Goal: Communication & Community: Answer question/provide support

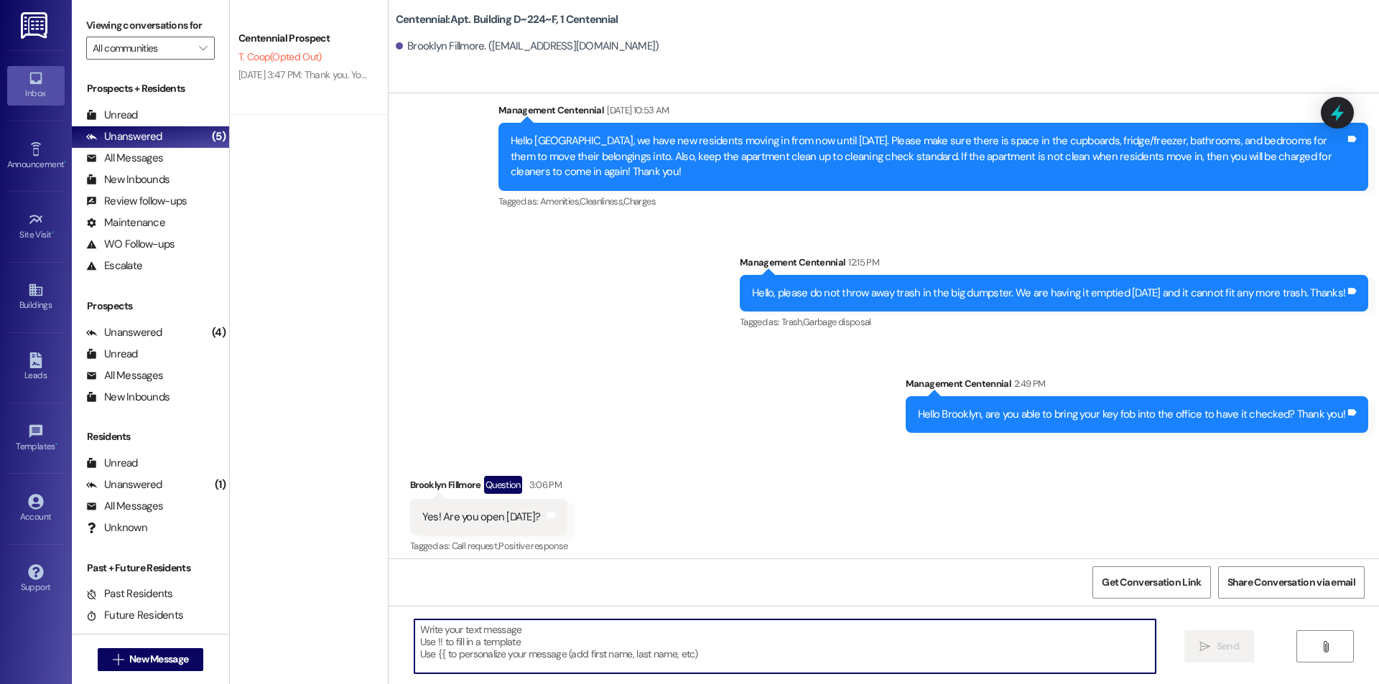
scroll to position [16092, 0]
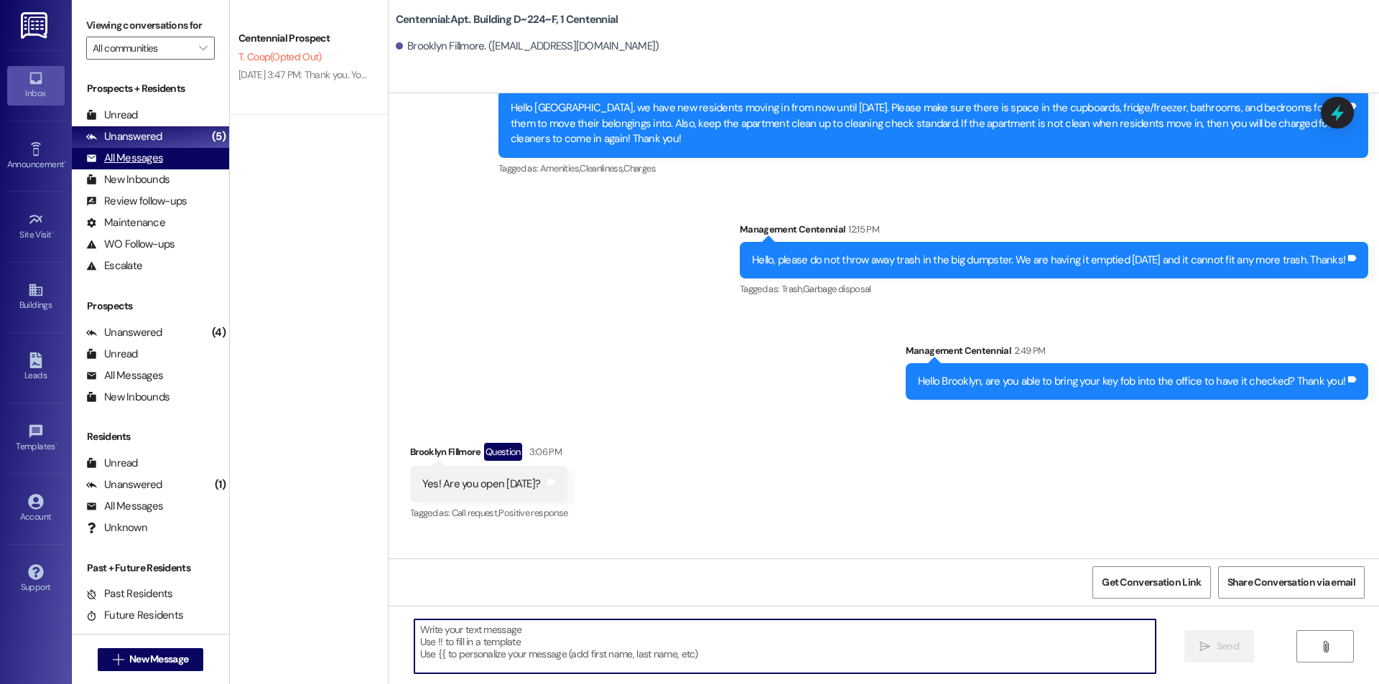
click at [130, 154] on div "All Messages" at bounding box center [124, 158] width 77 height 15
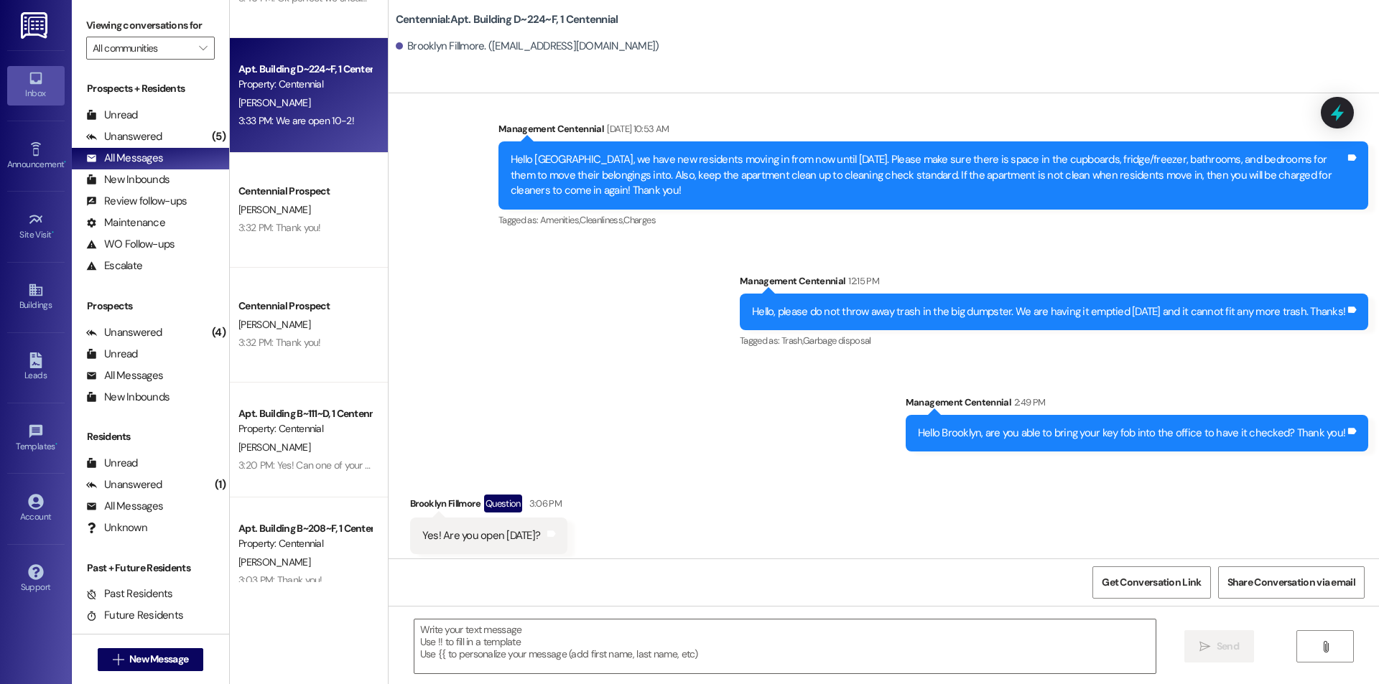
scroll to position [15991, 0]
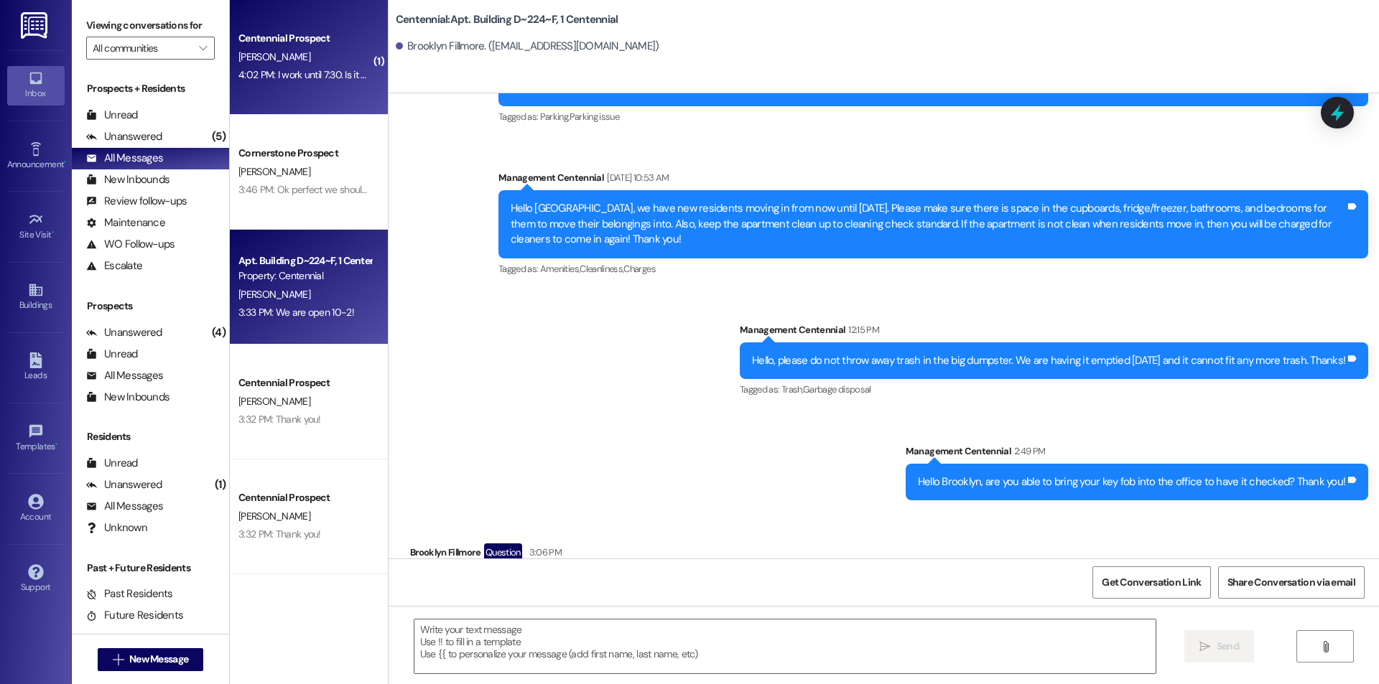
click at [335, 70] on div "4:02 PM: I work until 7:30. Is it okay if I bring it in [DATE] morning? 4:02 PM…" at bounding box center [369, 74] width 263 height 13
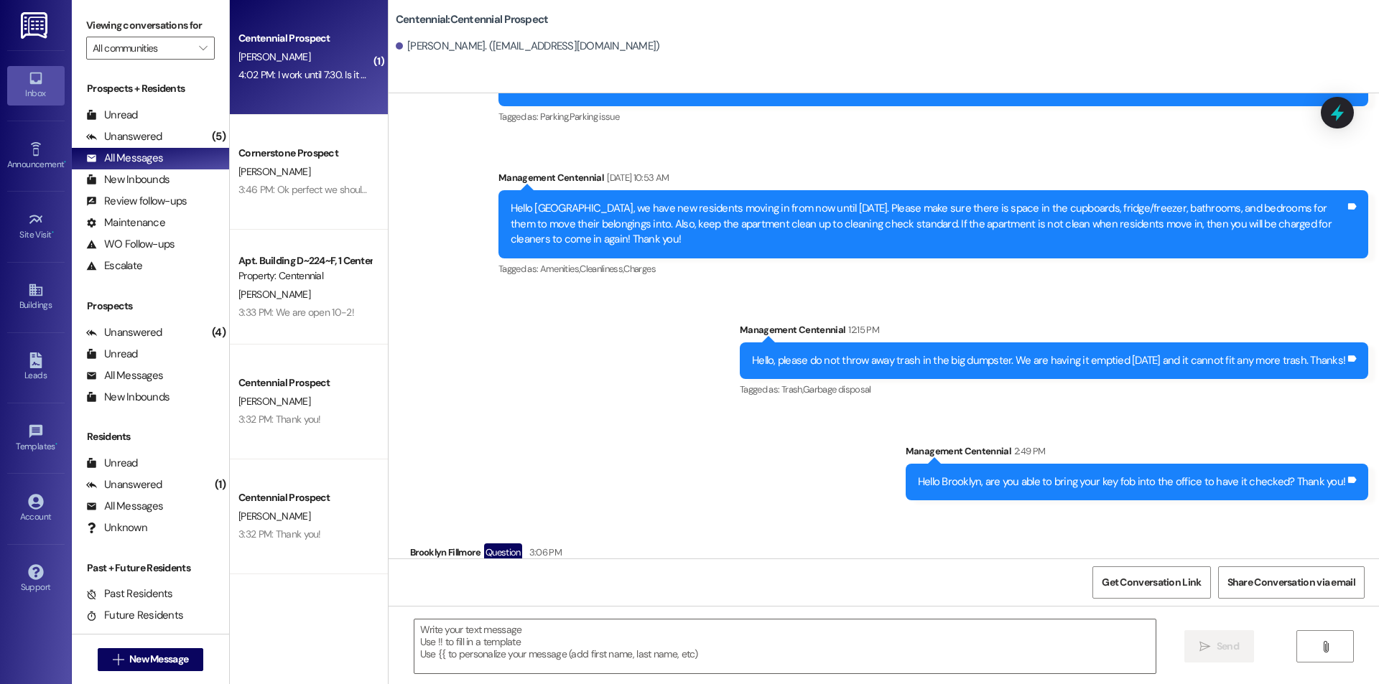
scroll to position [0, 0]
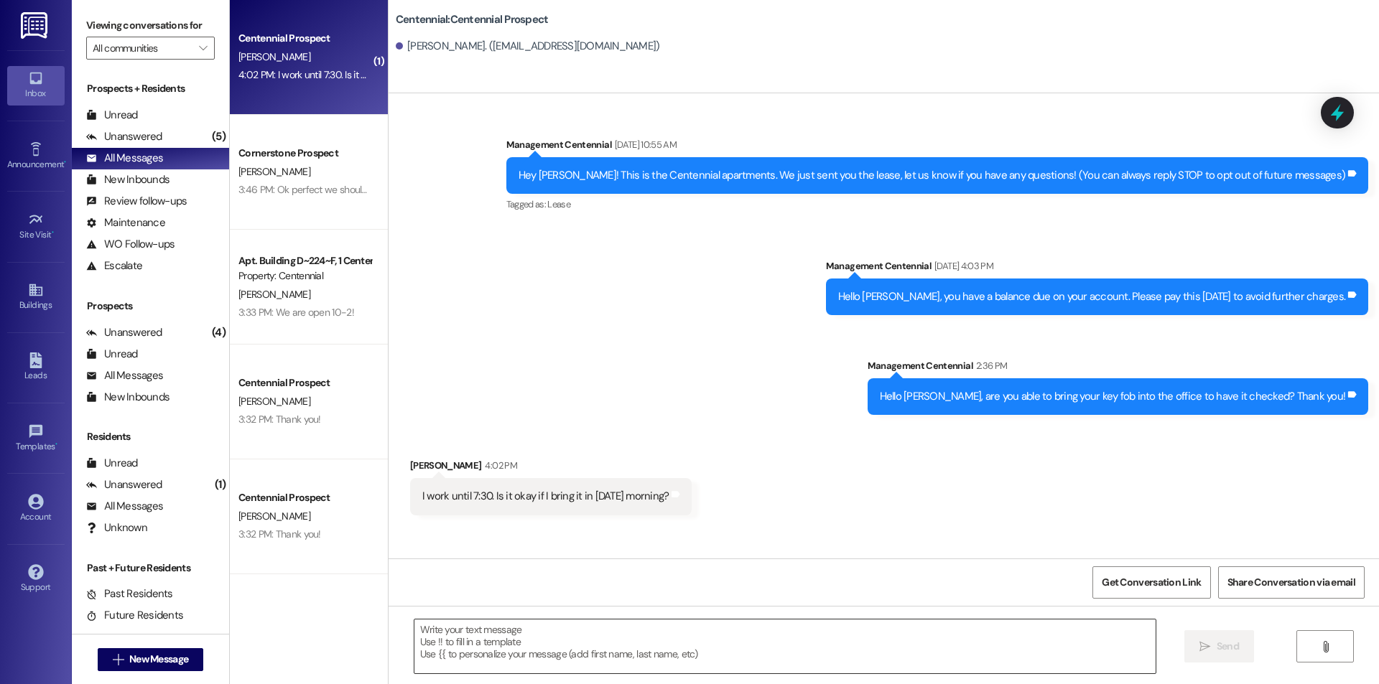
click at [666, 633] on textarea at bounding box center [784, 647] width 741 height 54
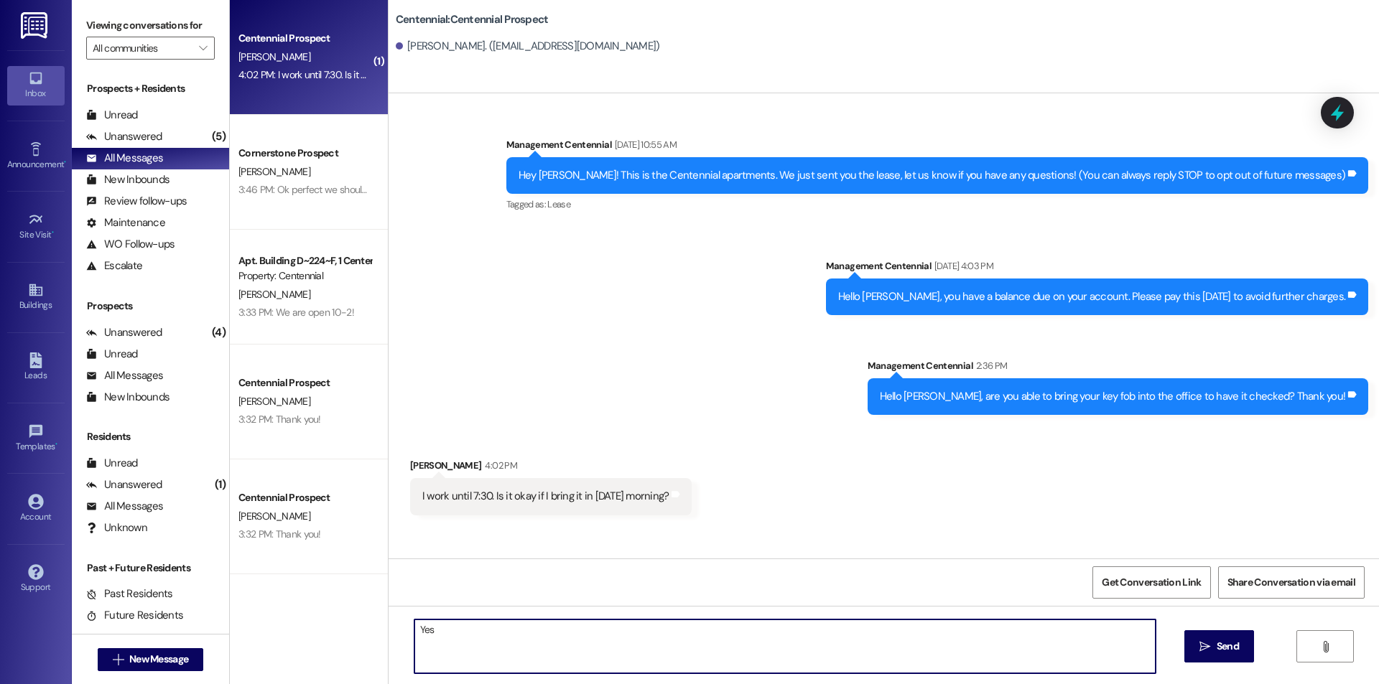
type textarea "Yes!"
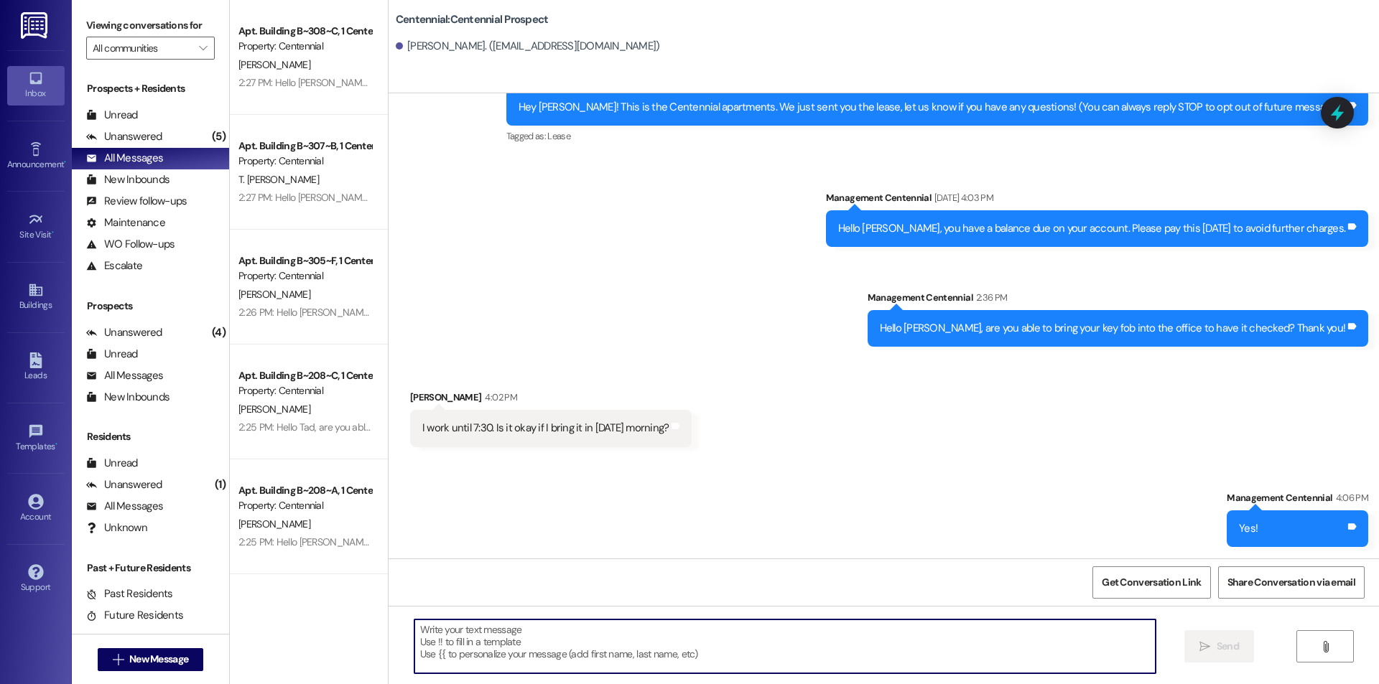
scroll to position [5277, 0]
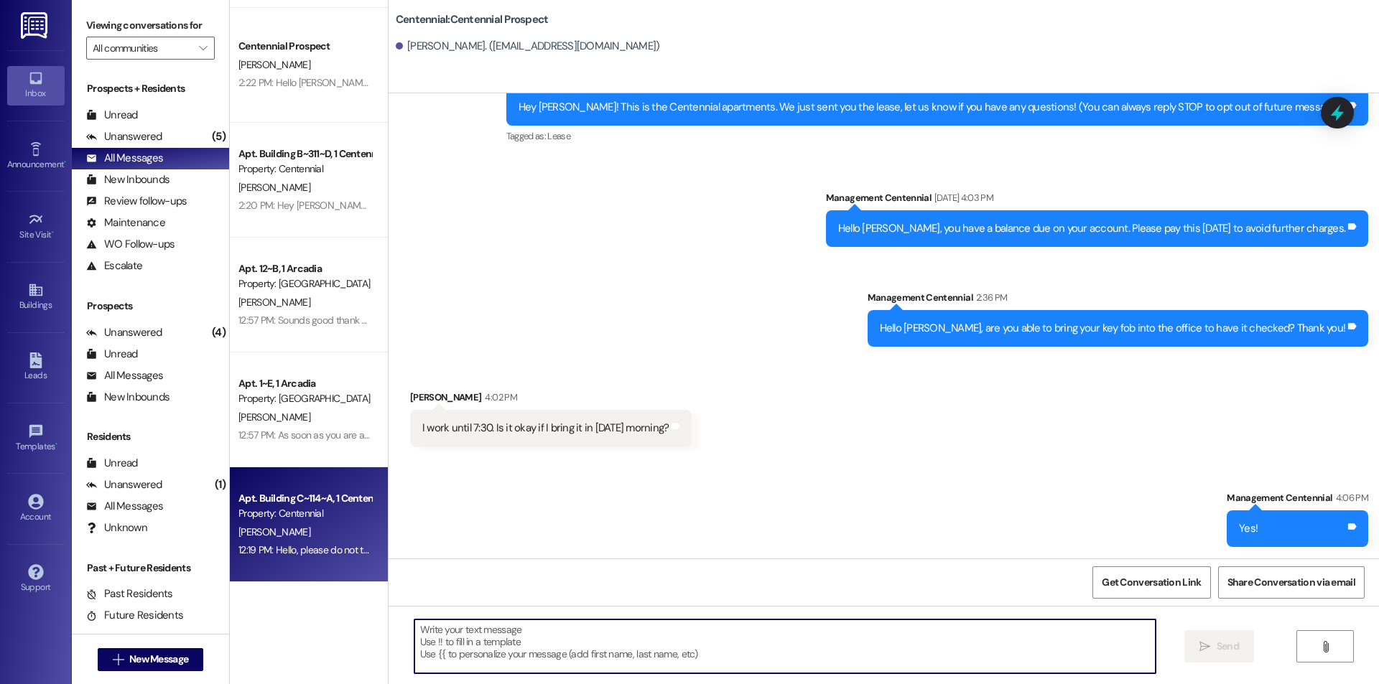
click at [336, 545] on div "12:19 PM: Hello, please do not throw away trash in the big dumpster. We are hav…" at bounding box center [530, 550] width 585 height 13
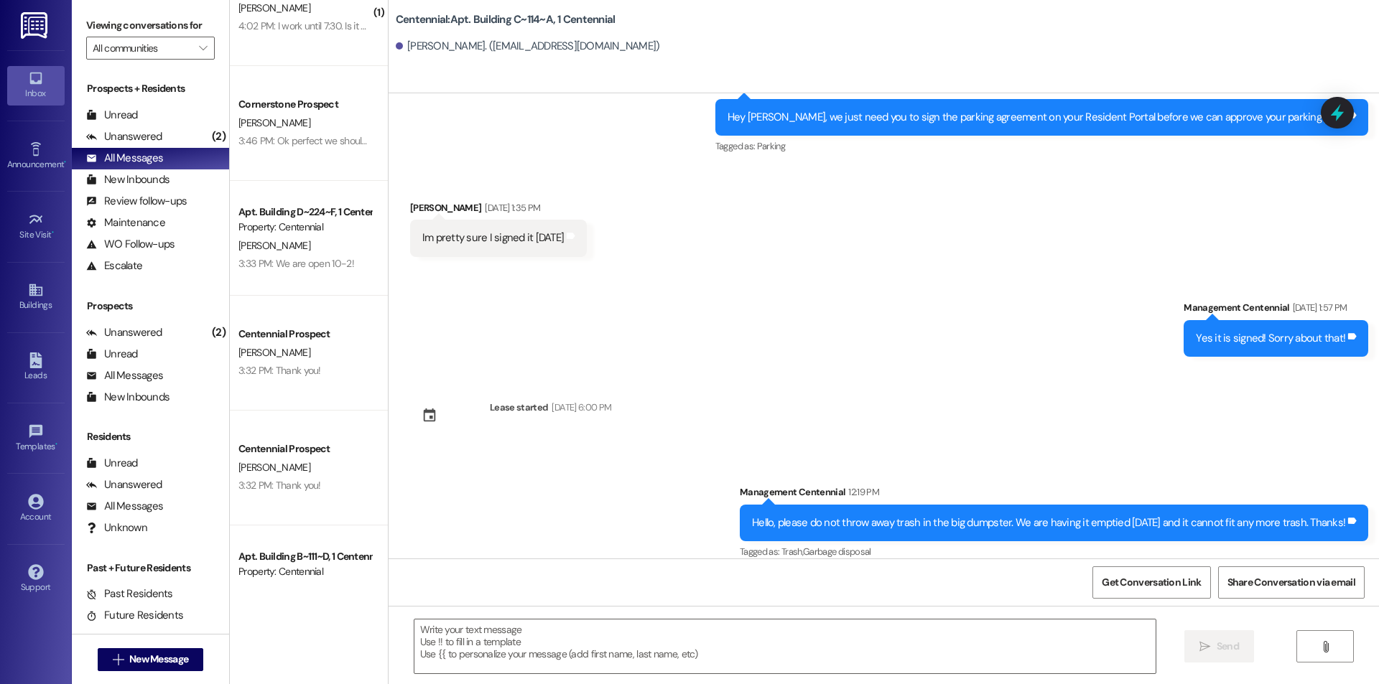
scroll to position [0, 0]
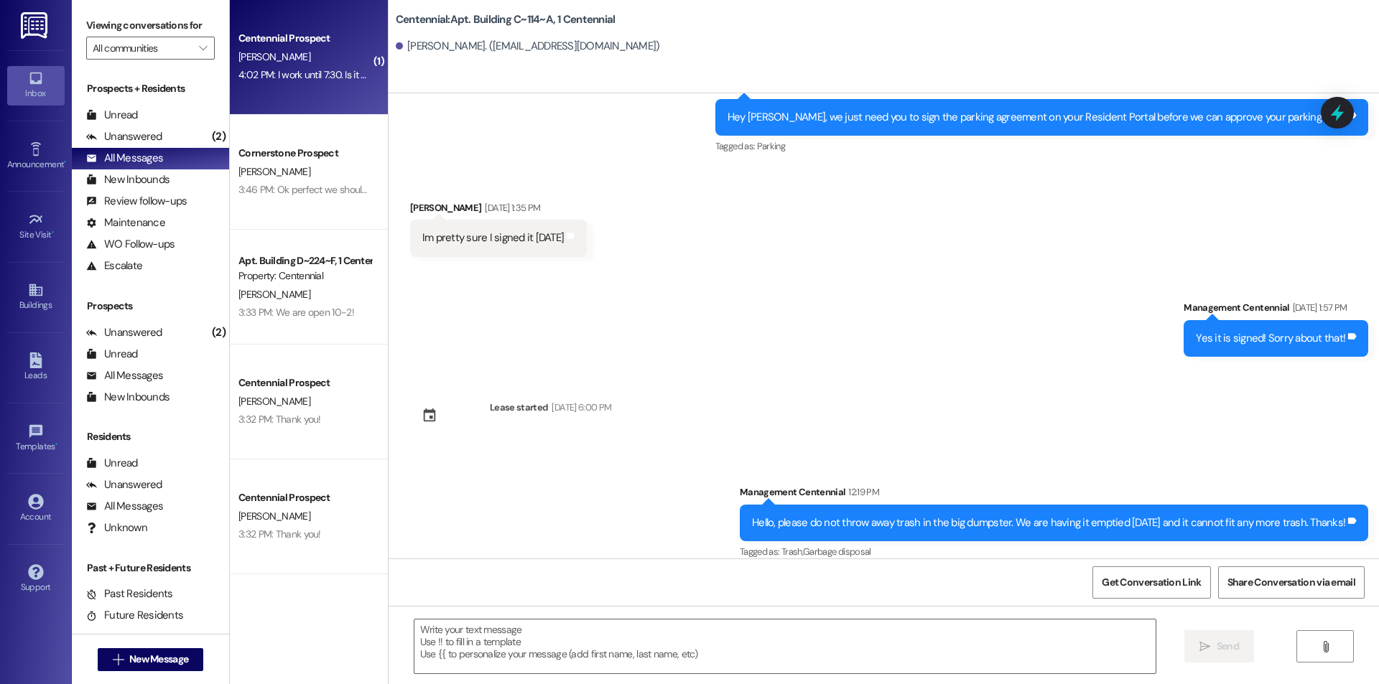
click at [340, 62] on div "[PERSON_NAME]" at bounding box center [305, 57] width 136 height 18
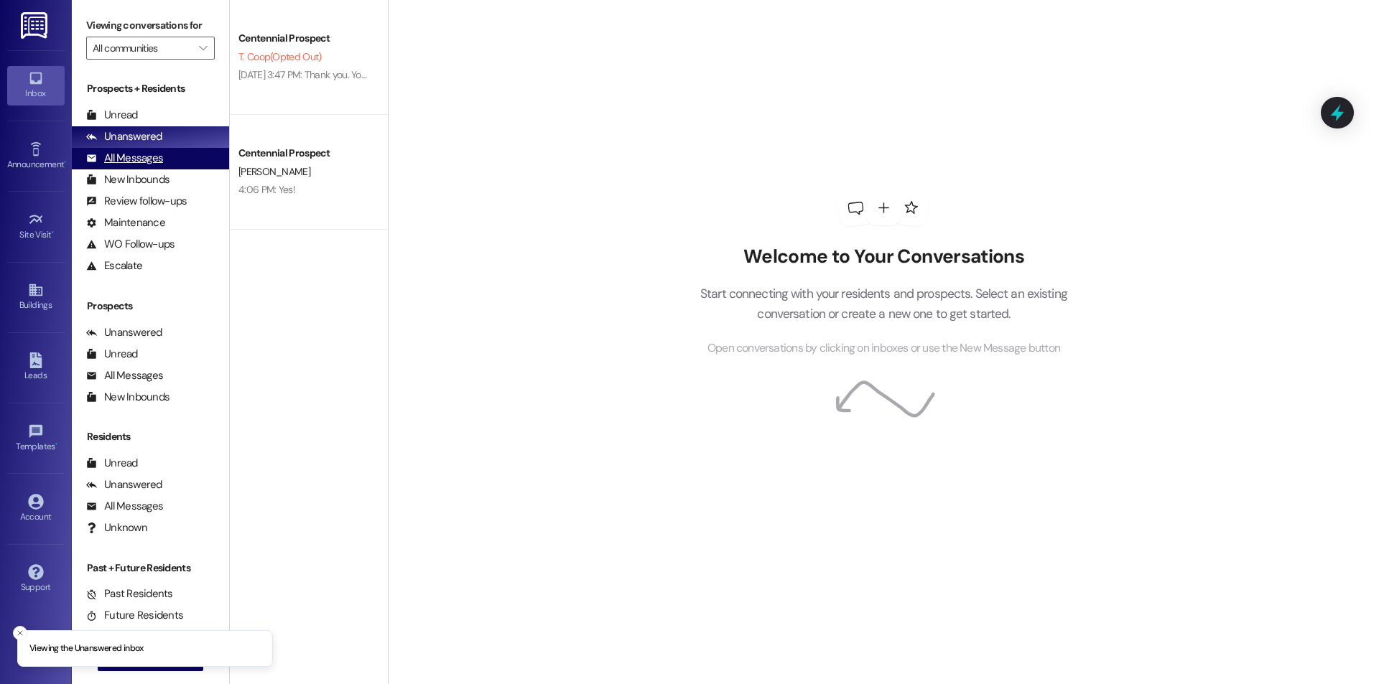
click at [159, 154] on div "All Messages" at bounding box center [124, 158] width 77 height 15
